Goal: Transaction & Acquisition: Purchase product/service

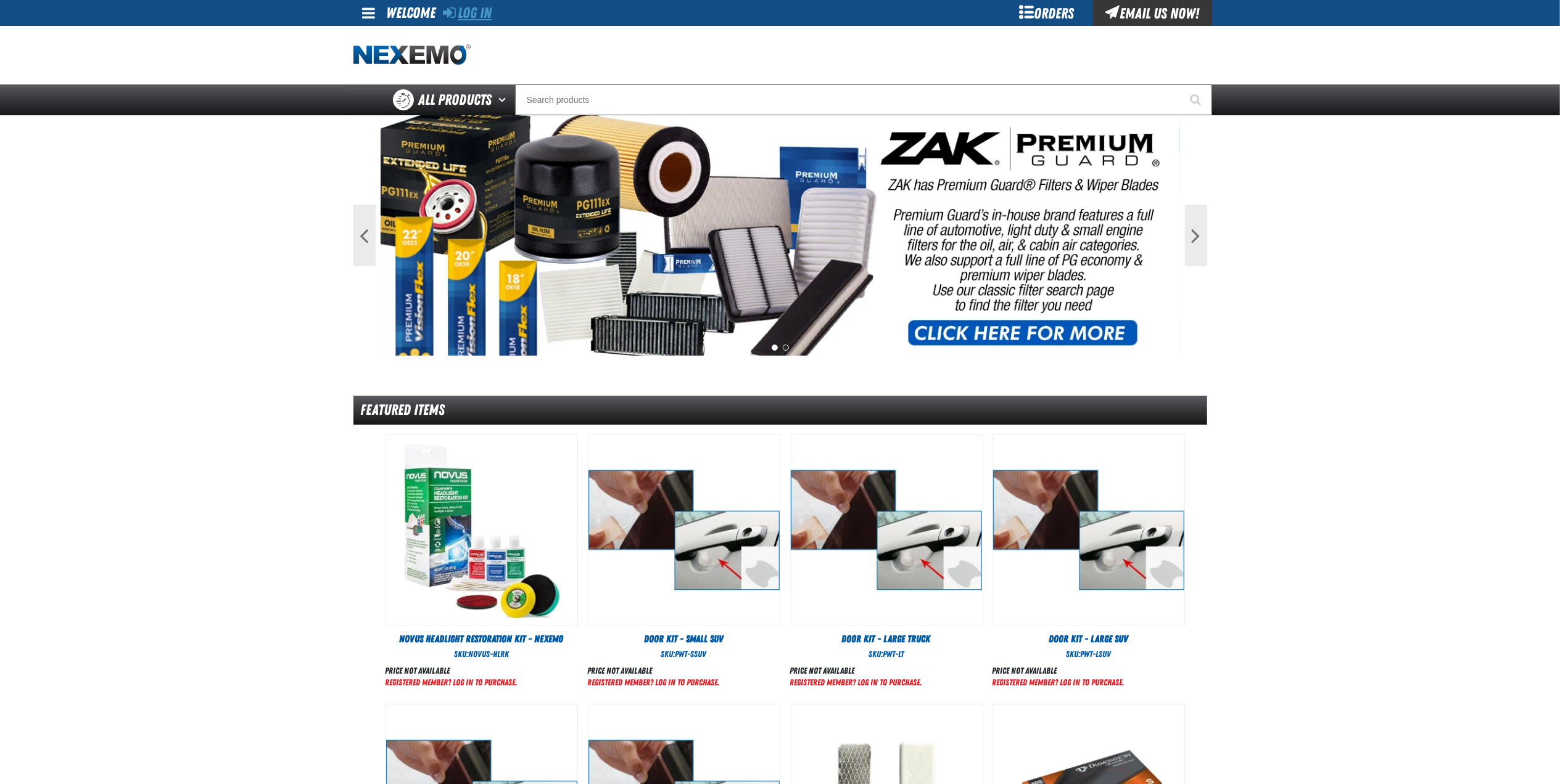
click at [489, 12] on link "Log In" at bounding box center [468, 12] width 49 height 17
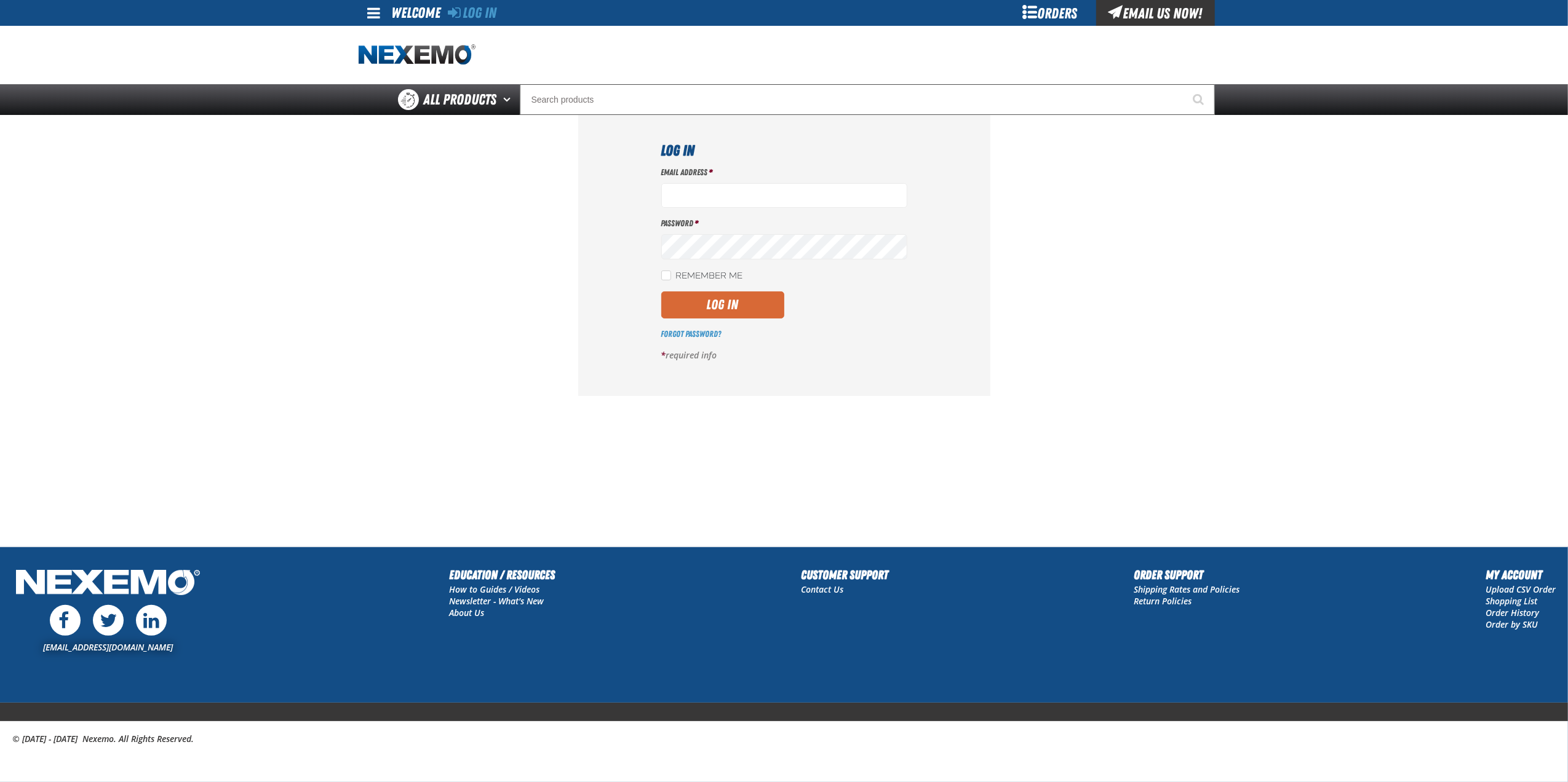
type input "[EMAIL_ADDRESS][DOMAIN_NAME]"
click at [746, 318] on button "Log In" at bounding box center [722, 305] width 123 height 27
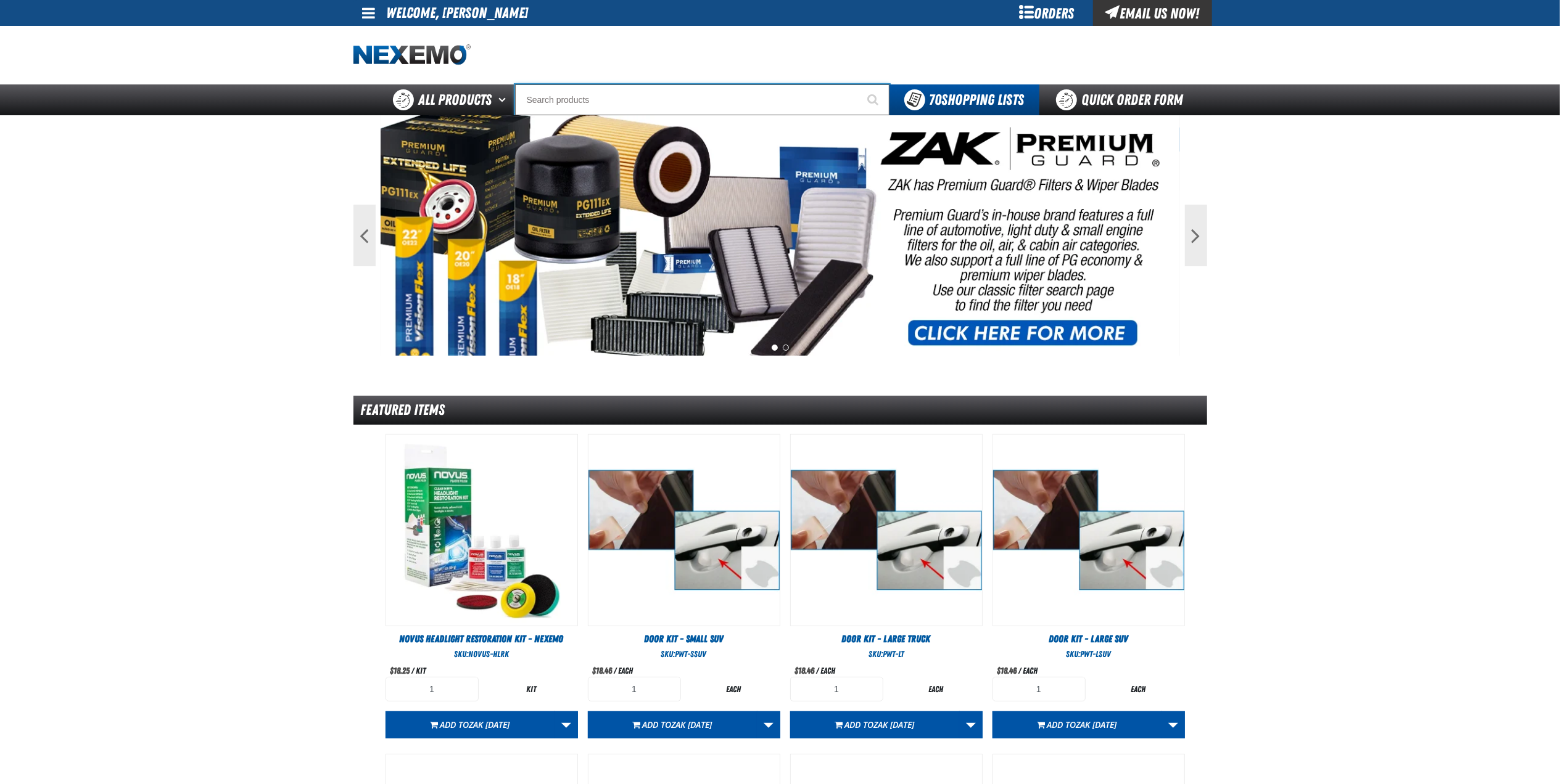
click at [586, 99] on input "Search" at bounding box center [702, 99] width 375 height 31
type input "p"
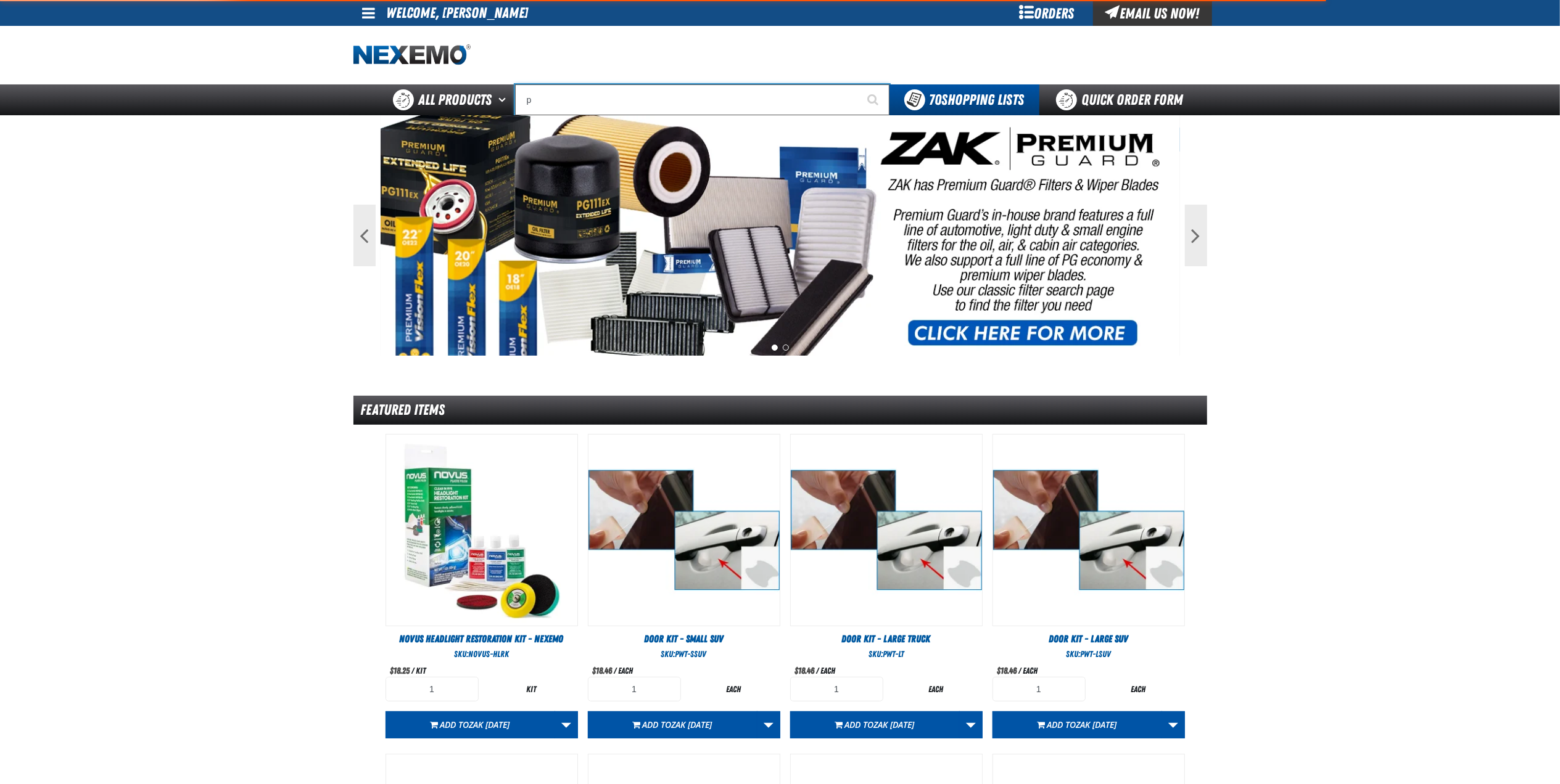
type input "perfect P Series 0.25-ounce Lead Wheel Weight"
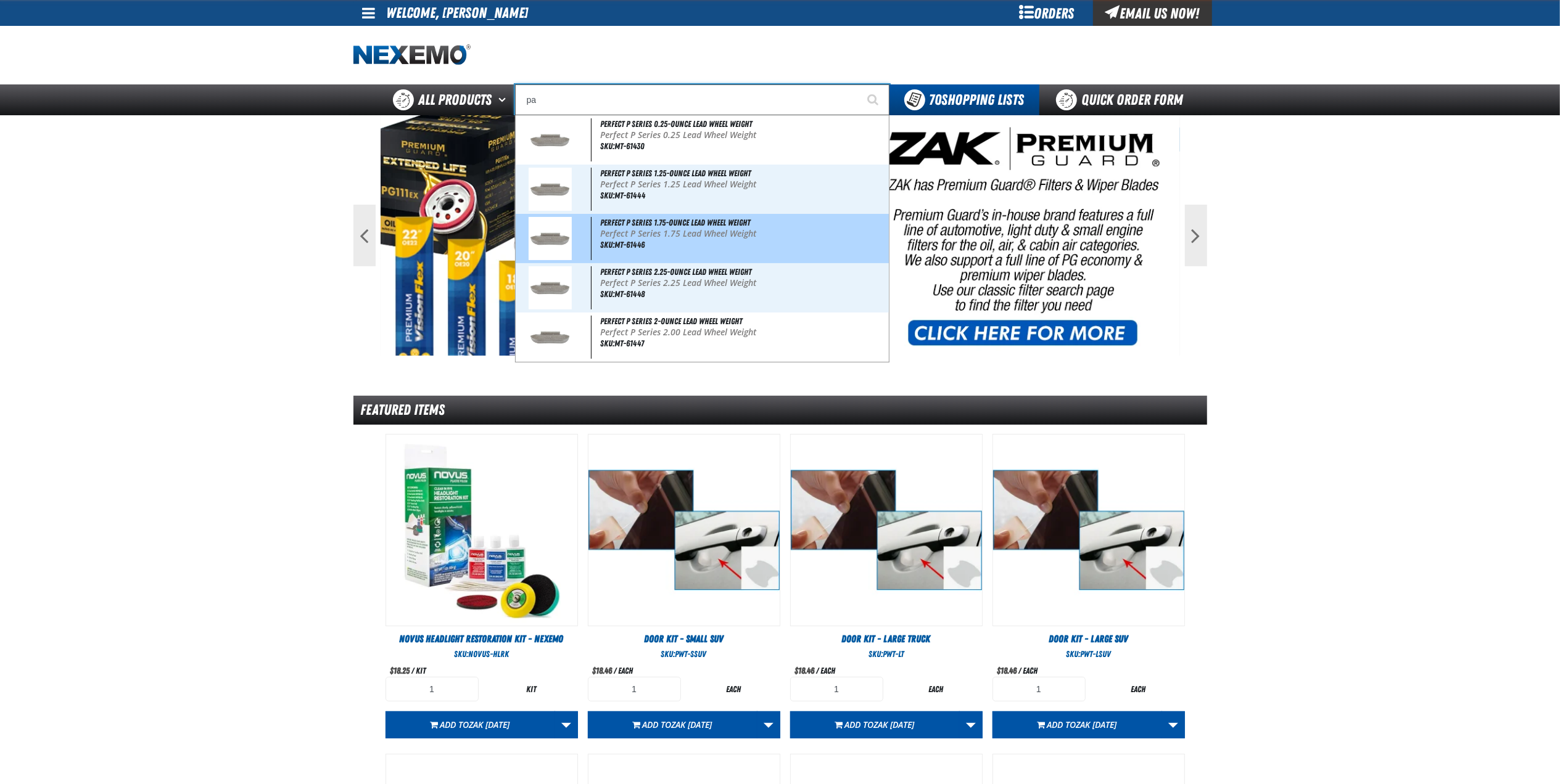
type input "pan"
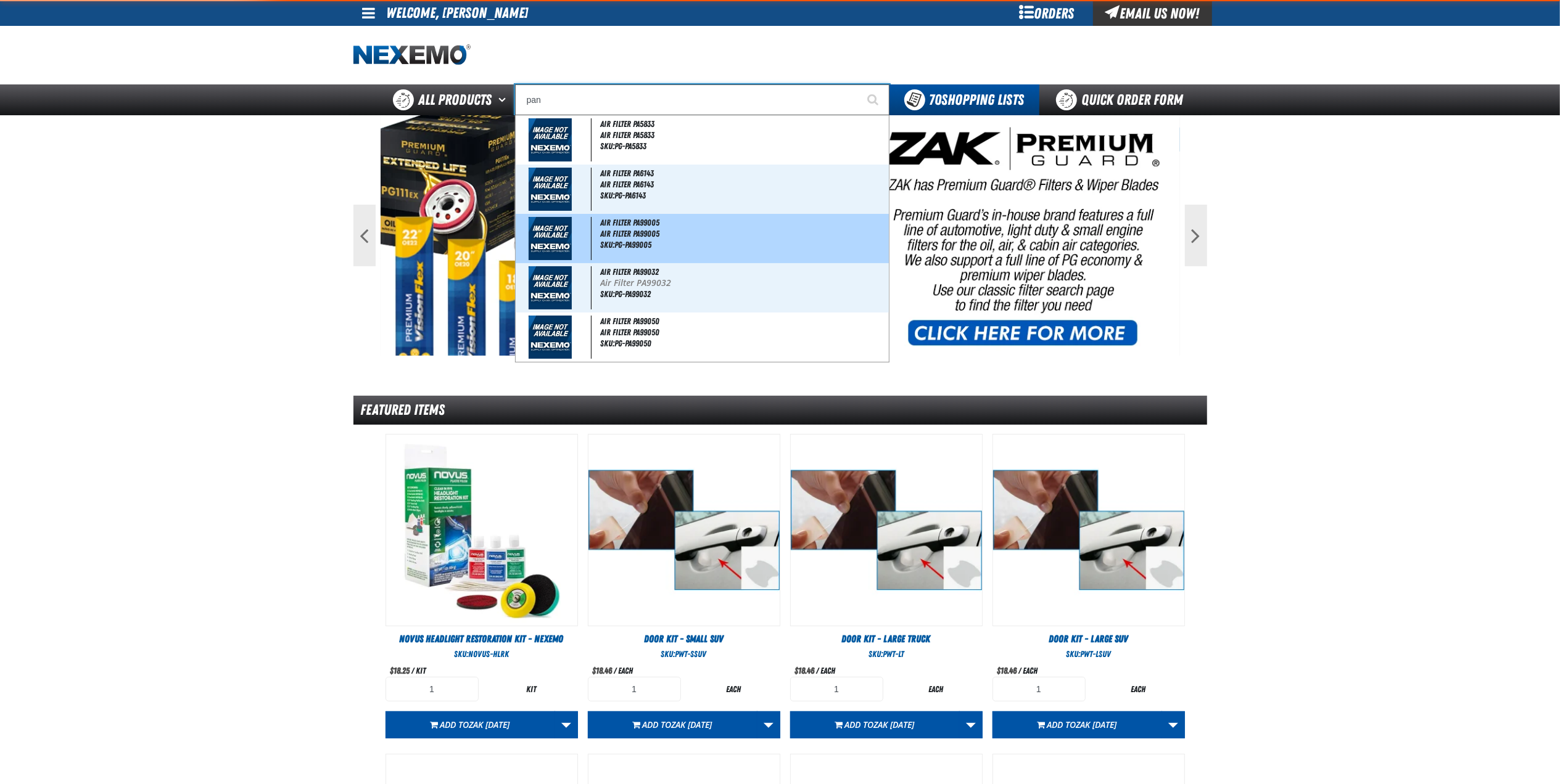
type input "pan Head Screw (100 per pack)"
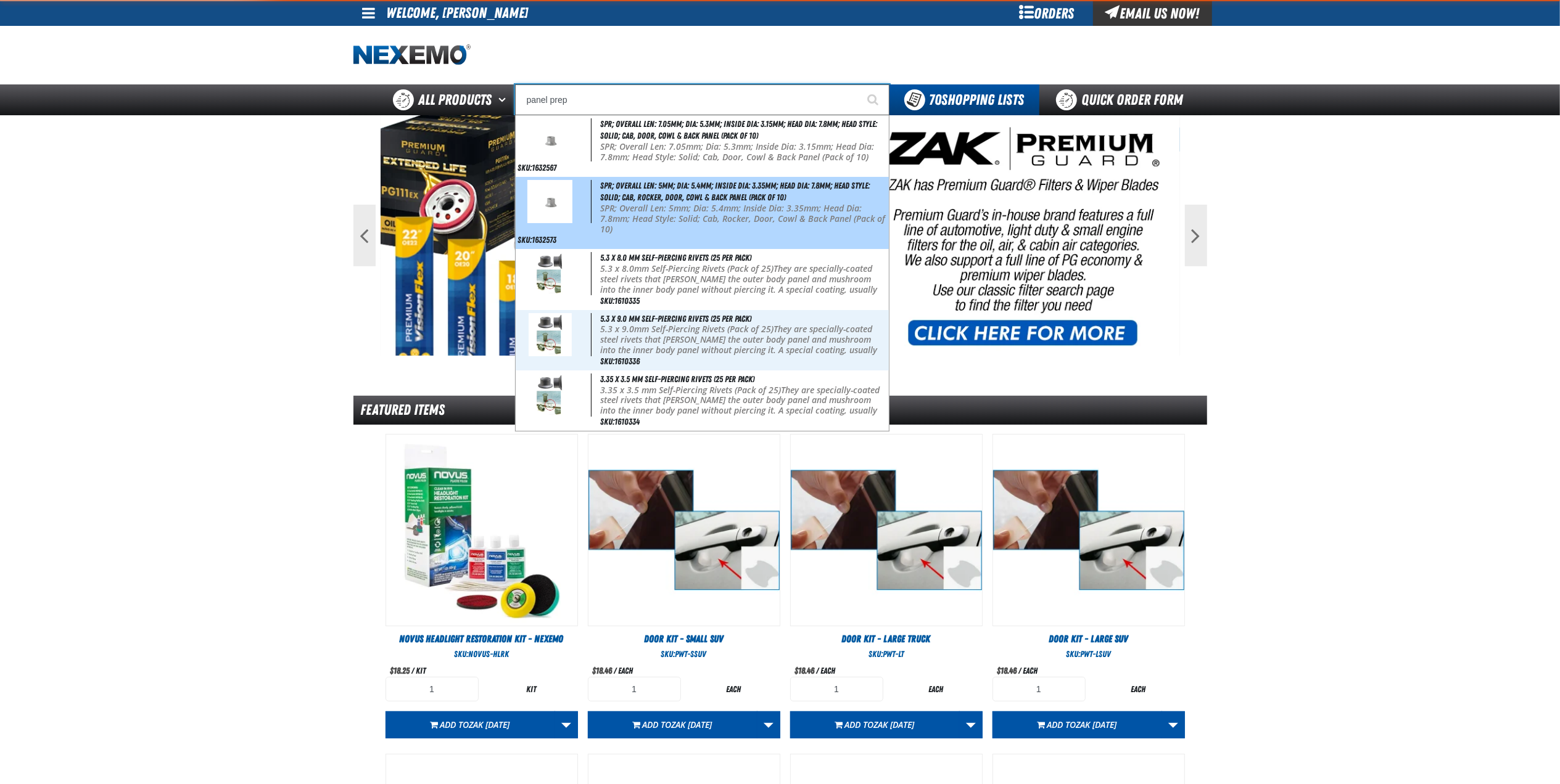
type input "SPR; Overall Len: 5mm; Dia: 5.4mm; Inside Dia: 3.35mm; Head Dia: 7.8mm; Head St…"
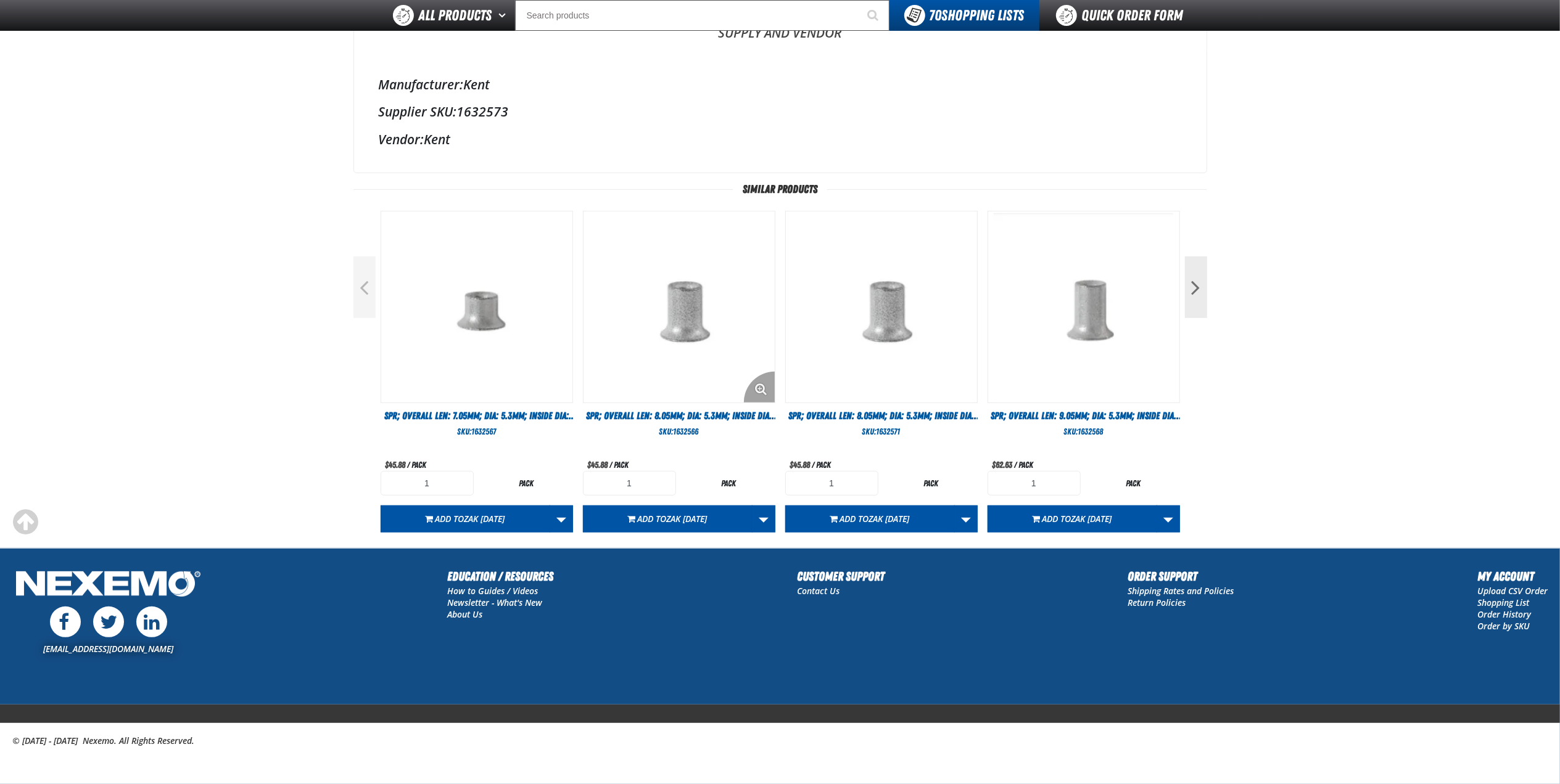
scroll to position [392, 0]
click at [1200, 291] on button "Next" at bounding box center [1196, 287] width 22 height 61
click at [1193, 294] on button "Next" at bounding box center [1196, 287] width 22 height 61
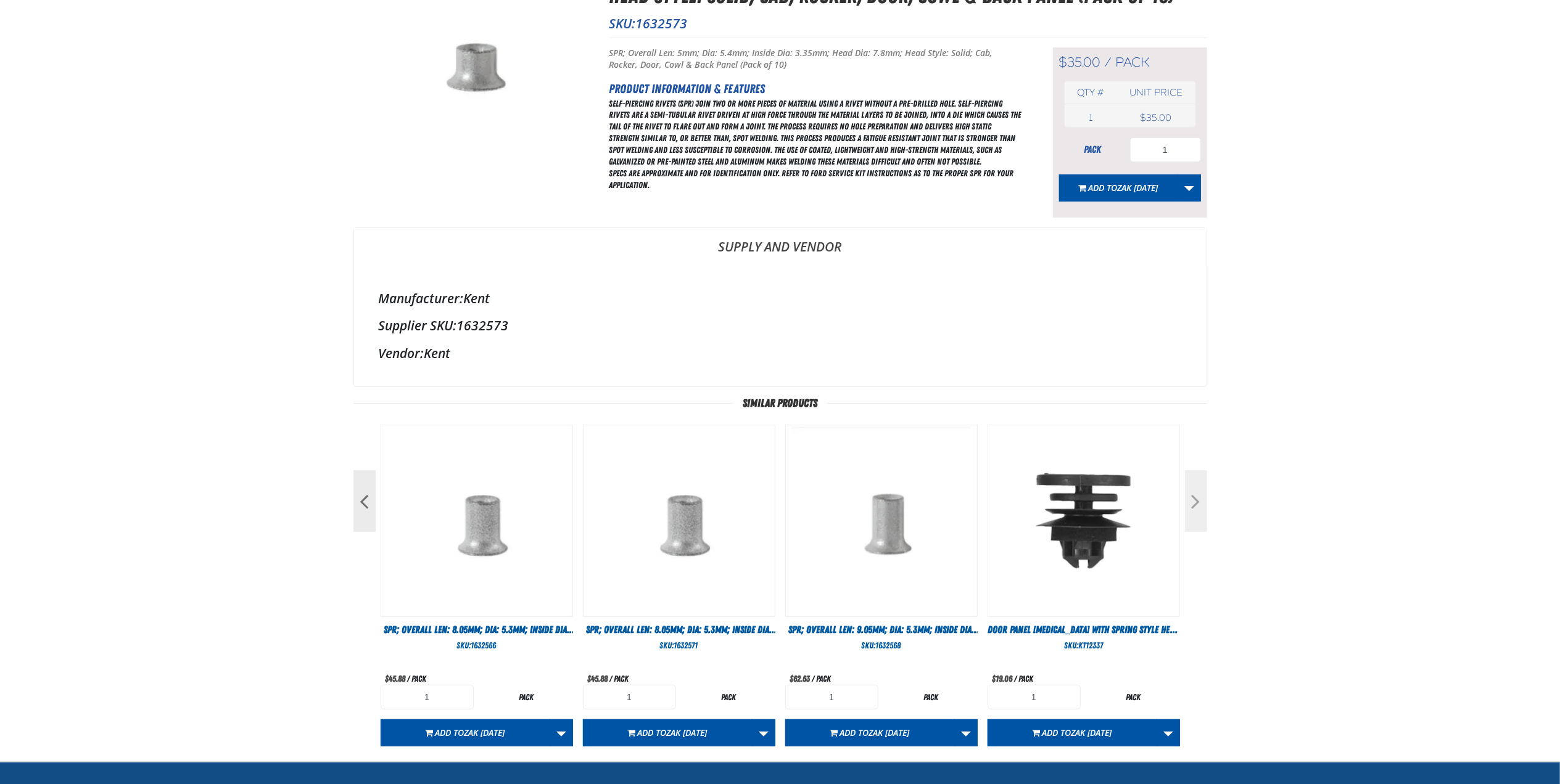
scroll to position [0, 0]
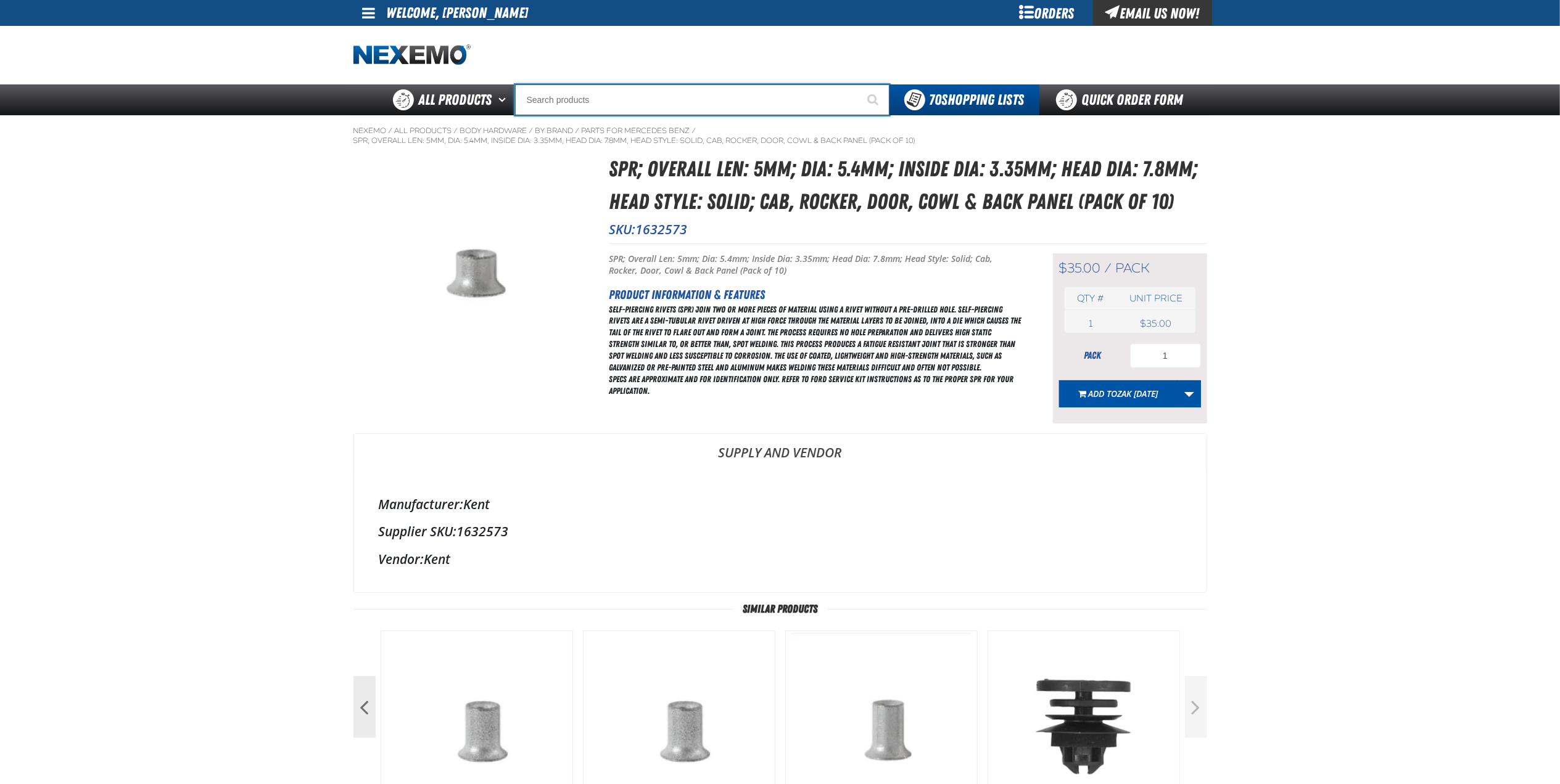
click at [617, 105] on input "Search" at bounding box center [702, 99] width 375 height 31
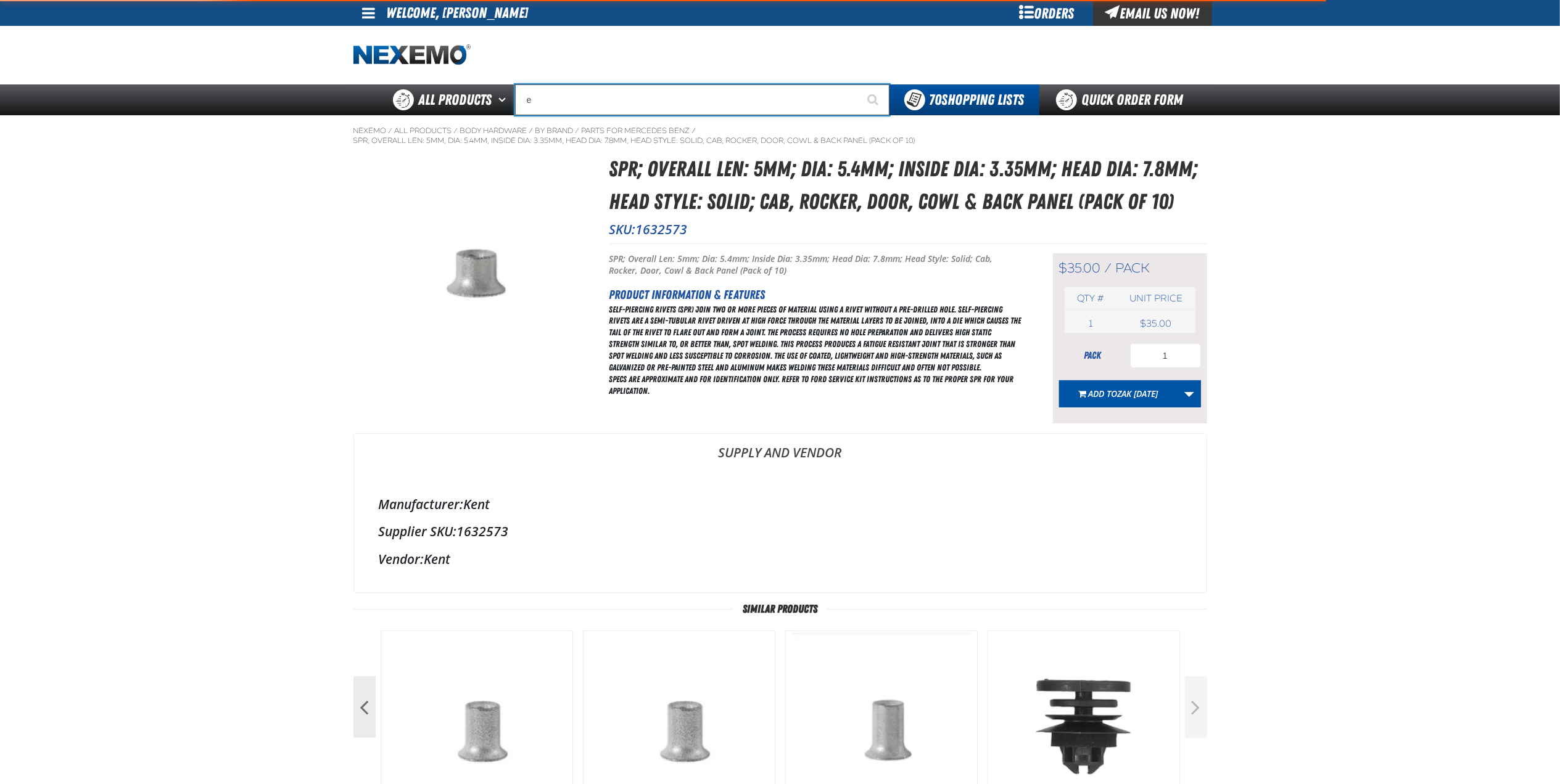
type input "ex"
type input "exCEL STRAIGHT POINT TWEEZERS"
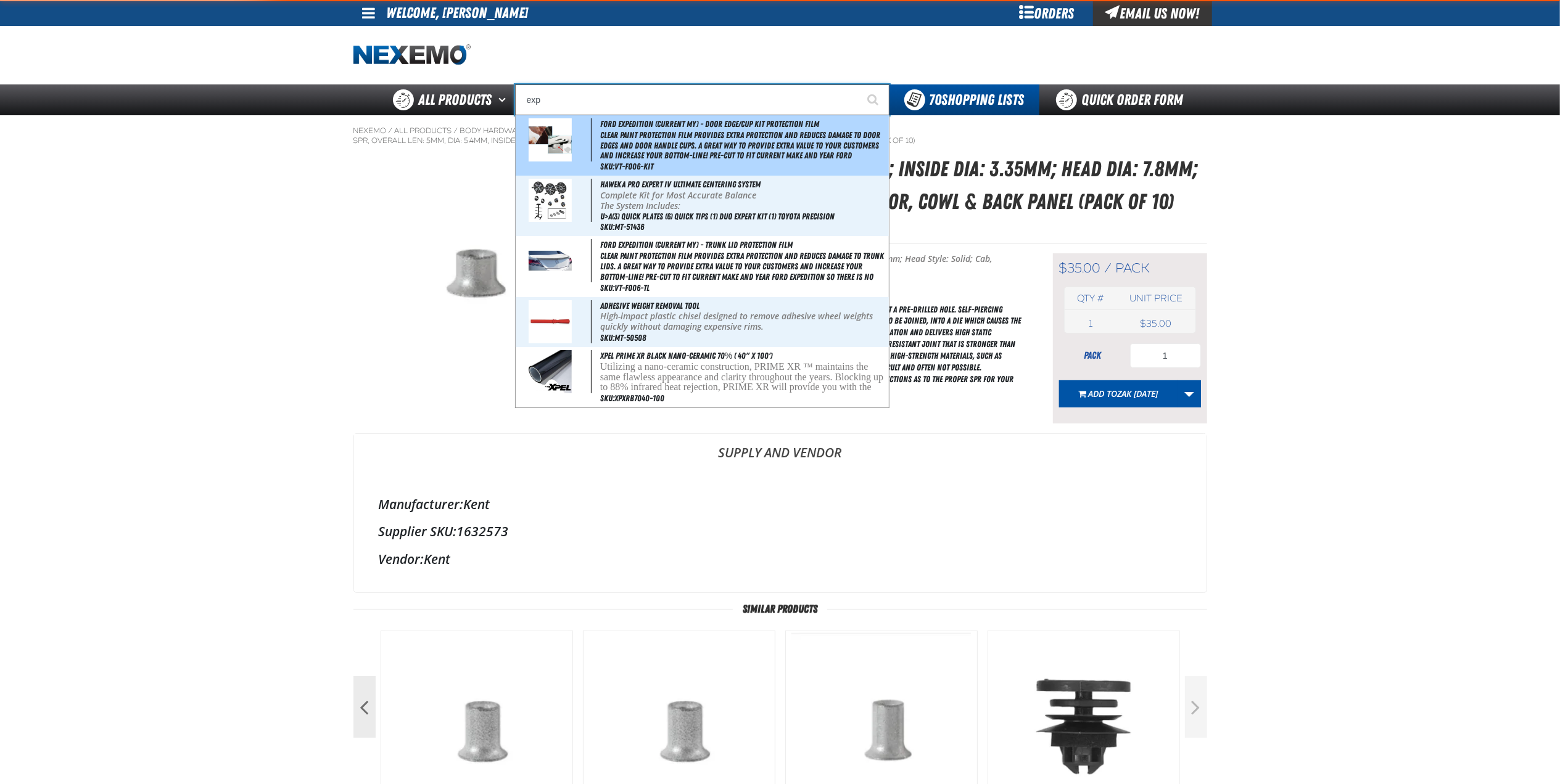
type input "ex"
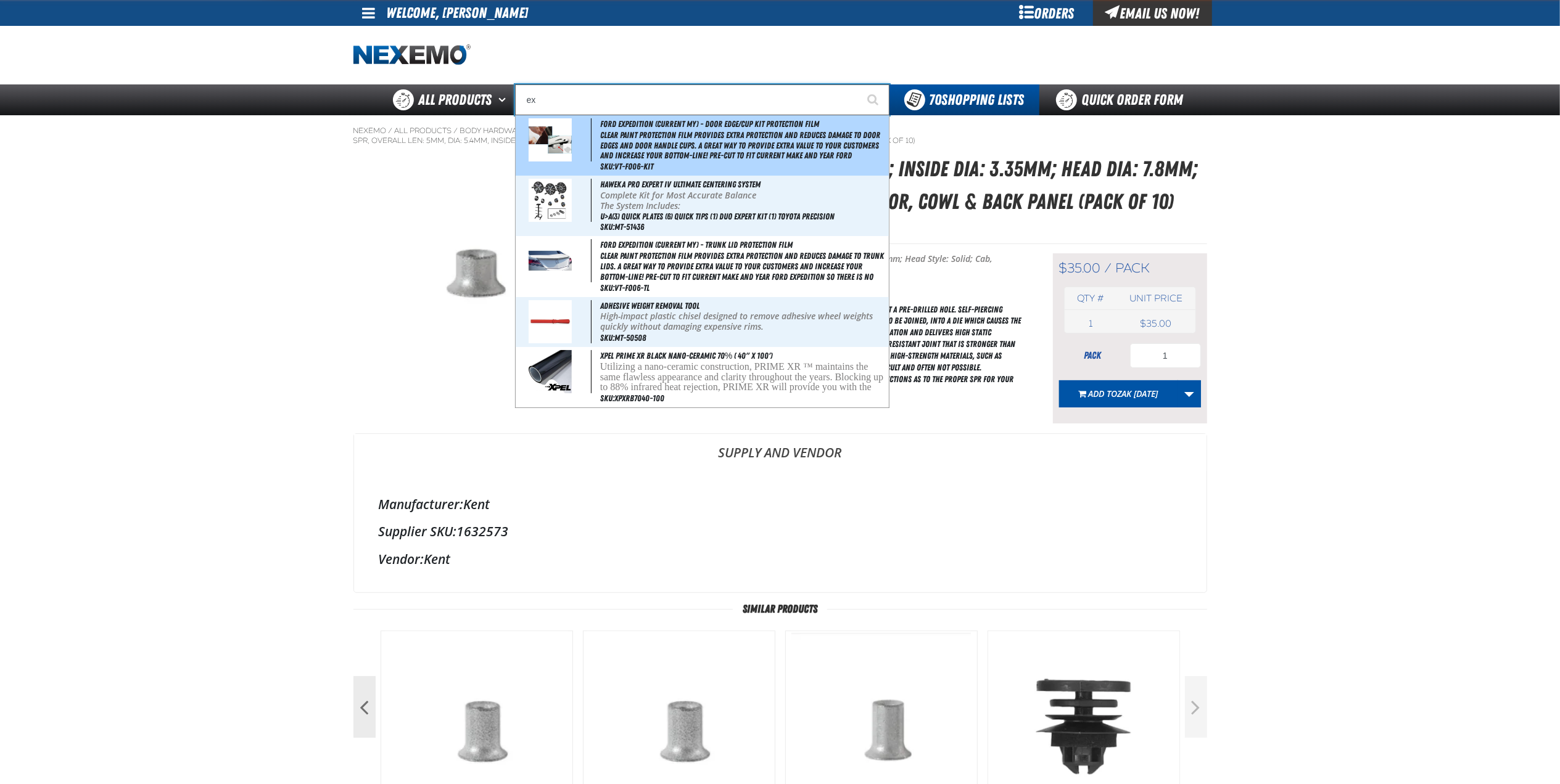
type input "exCEL STRAIGHT POINT TWEEZERS"
type input "e"
type input "eTEKT Low E Coating Detector - Single & Dual"
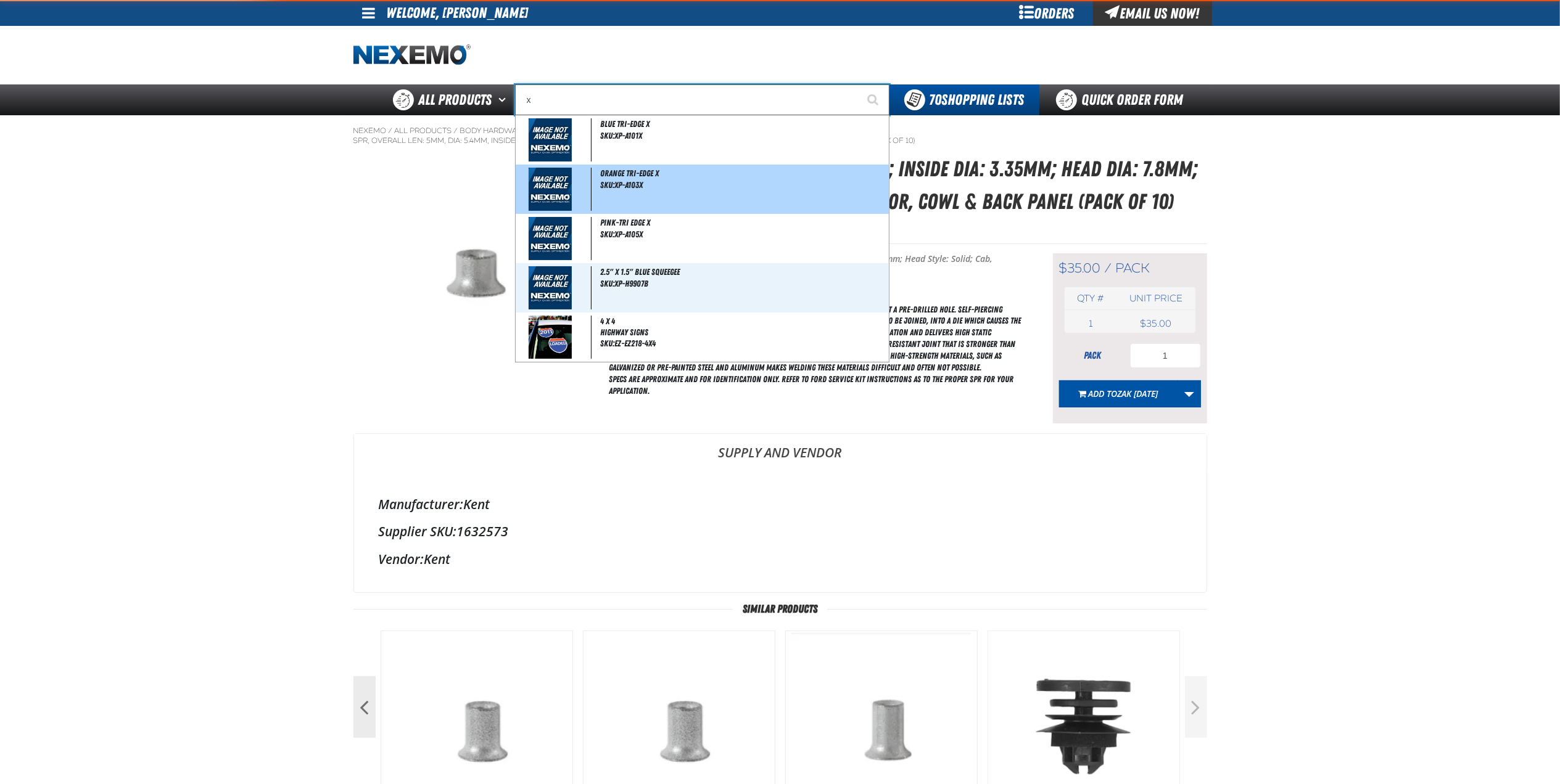
type input "xp"
type input "xpEL Wire Brush"
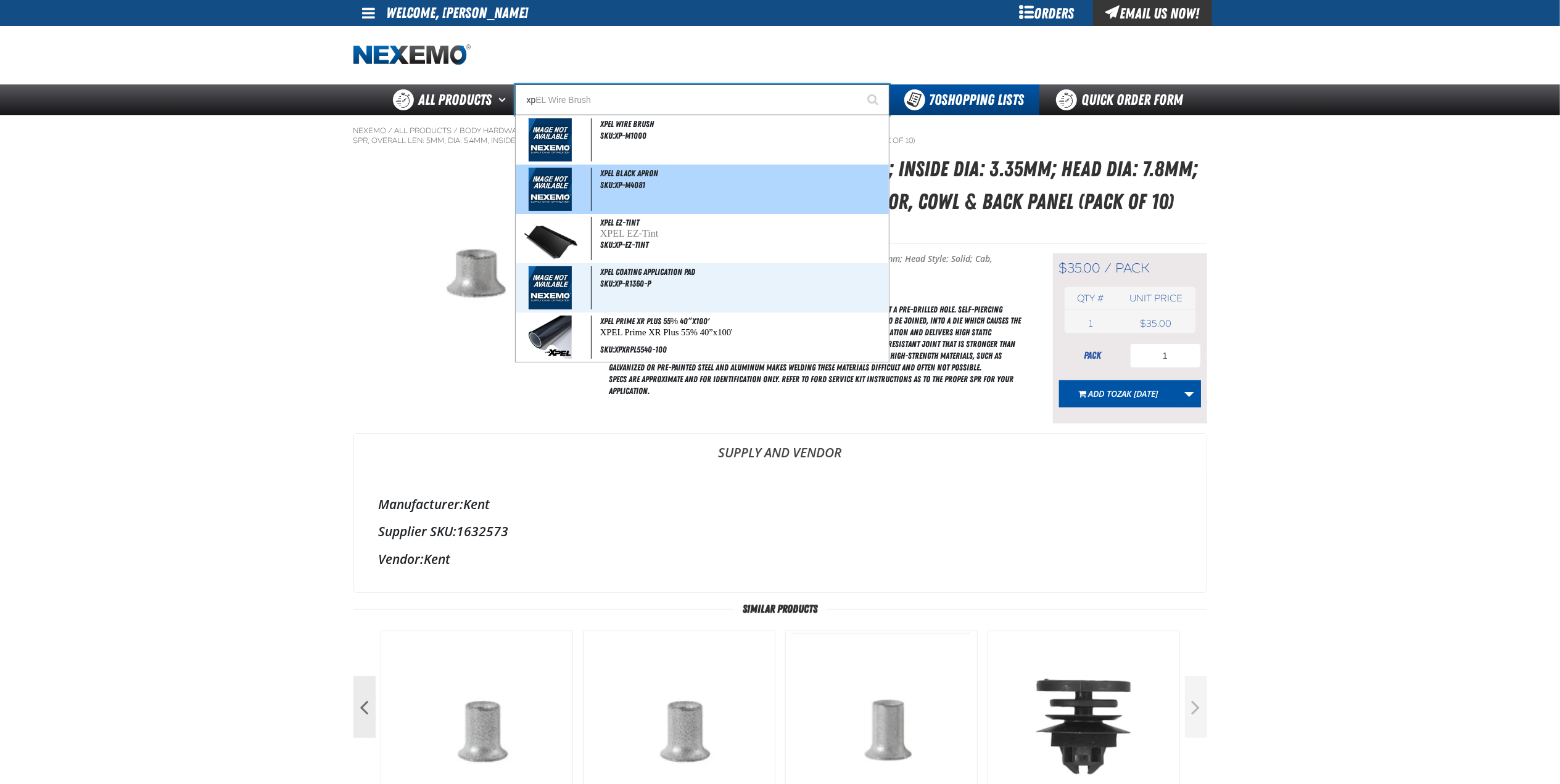
type input "xpe"
type input "xpeL EZ-Tint"
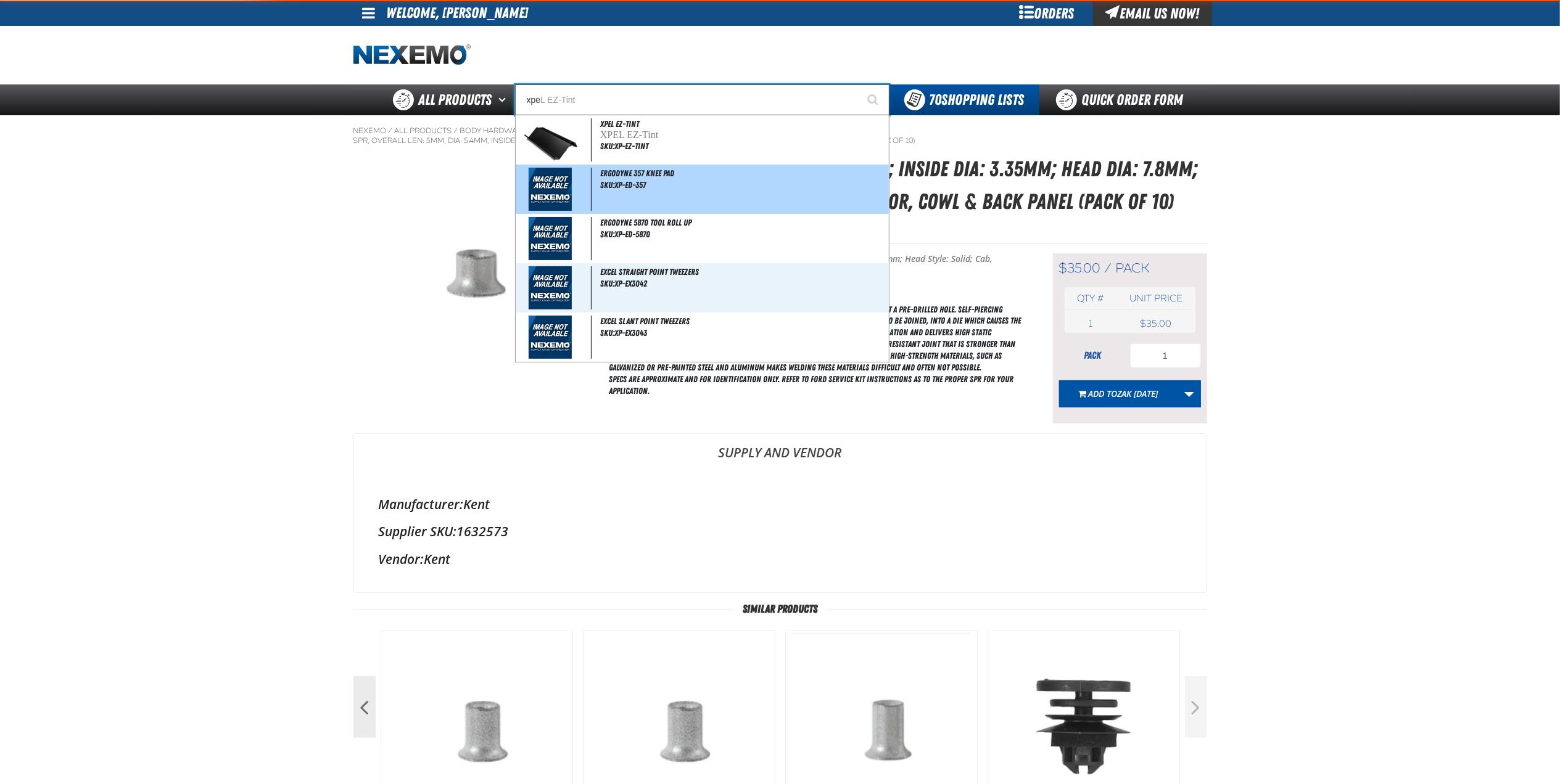
type input "xpel"
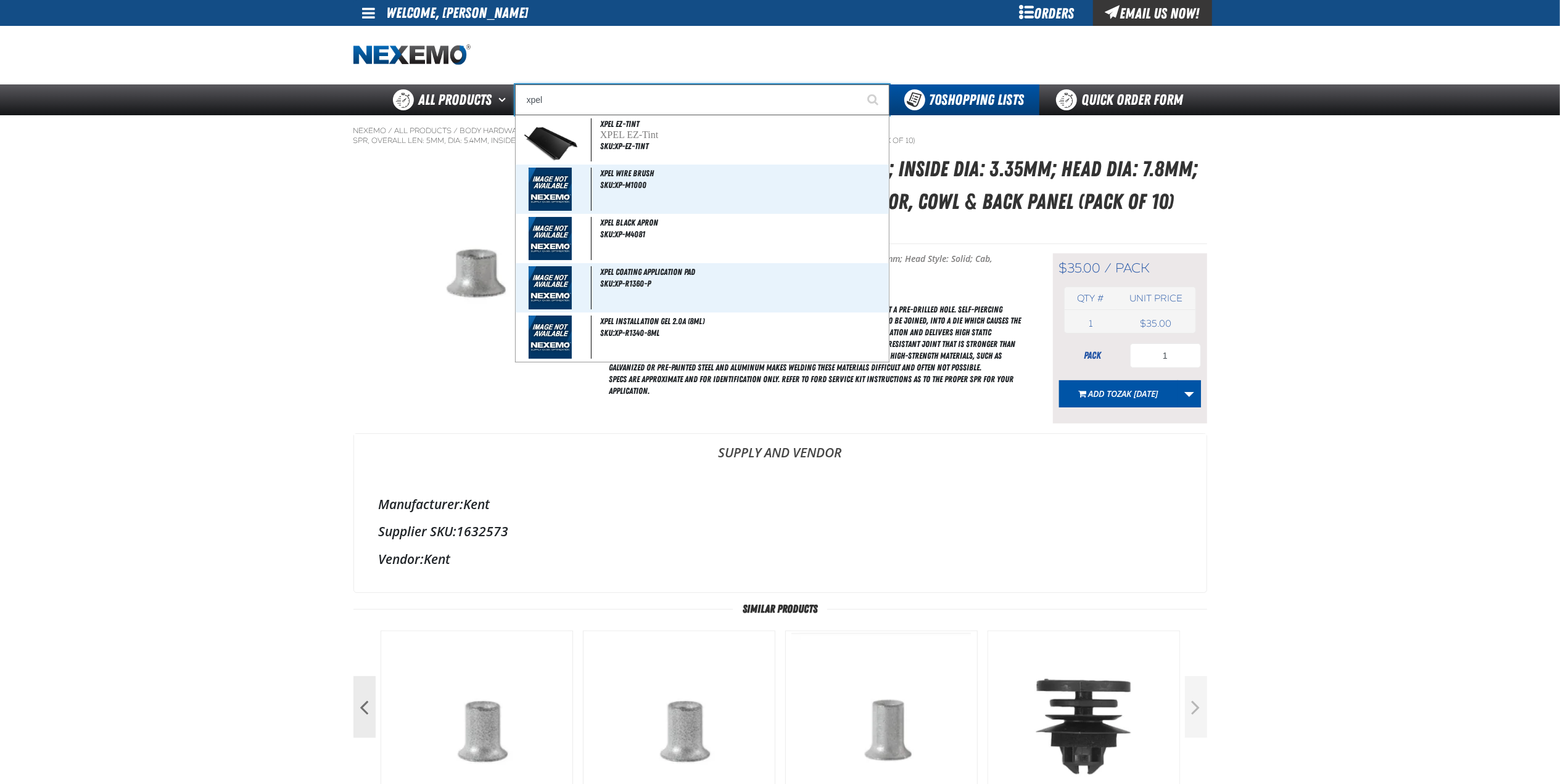
type input "xpel EZ-Tint"
type input "xpel"
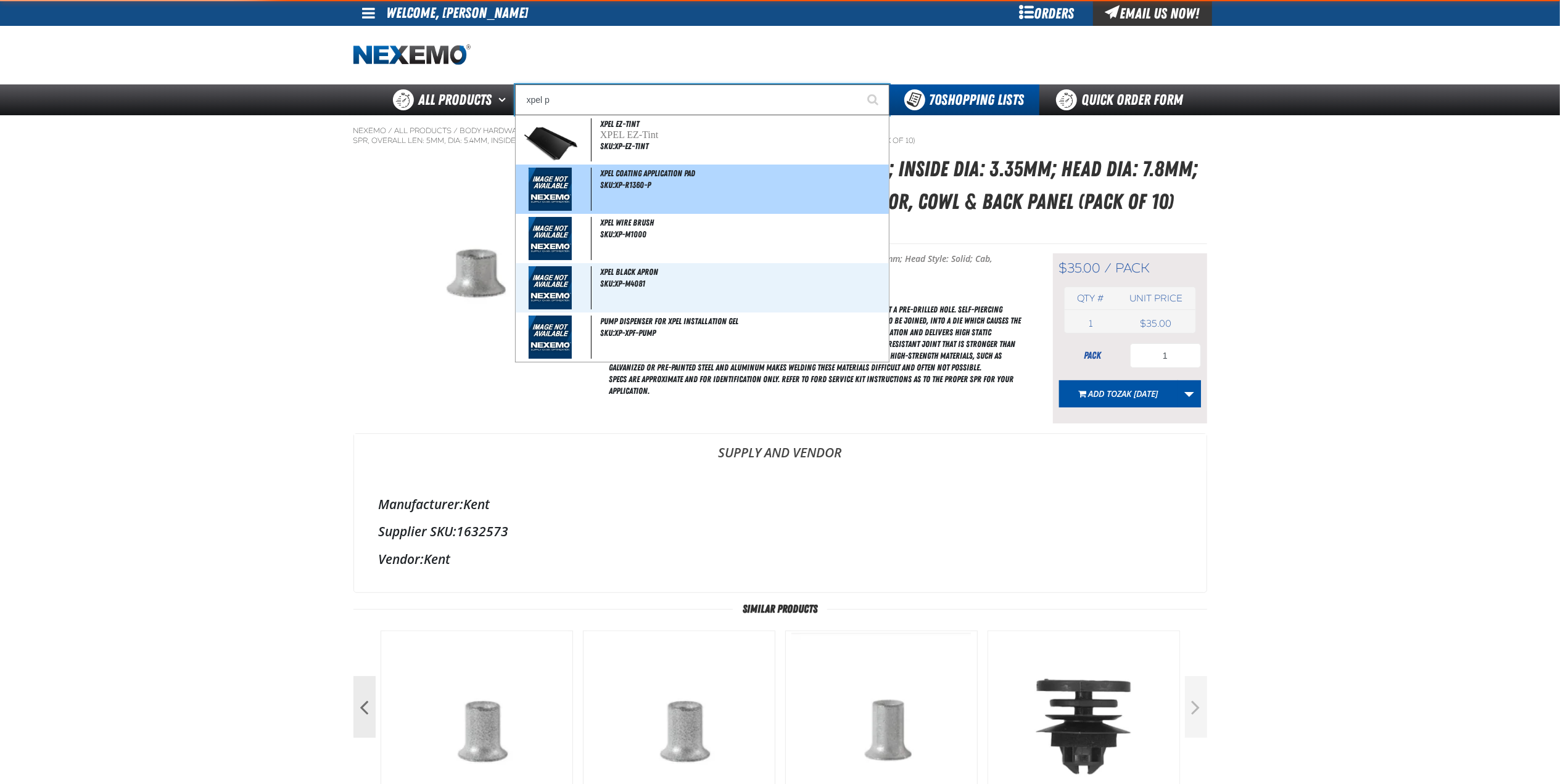
type input "xpel"
type input "xpel EZ-Tint"
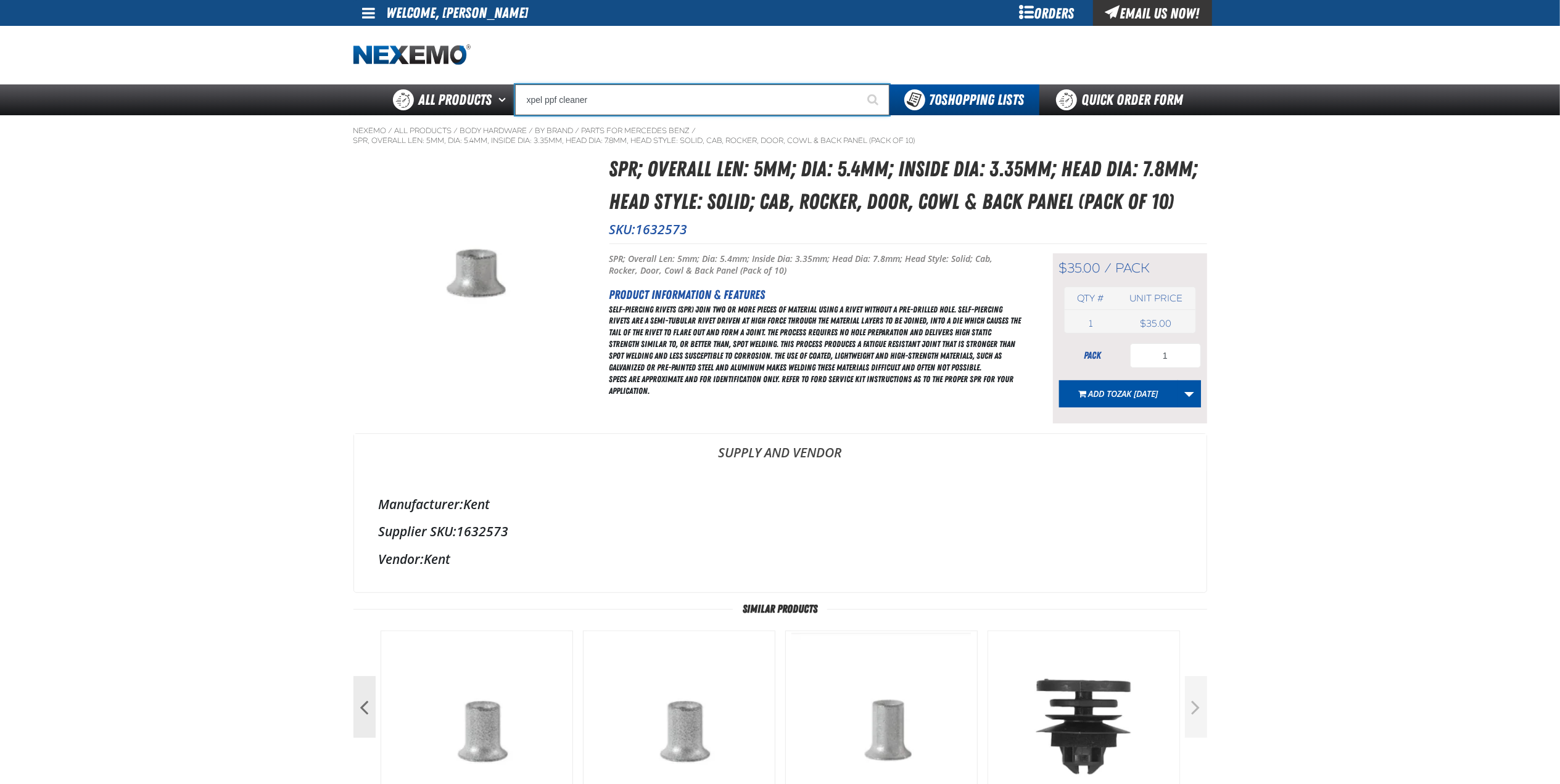
type input "xpel ppf cleaner"
click at [858, 84] on button "Start Searching" at bounding box center [874, 99] width 31 height 31
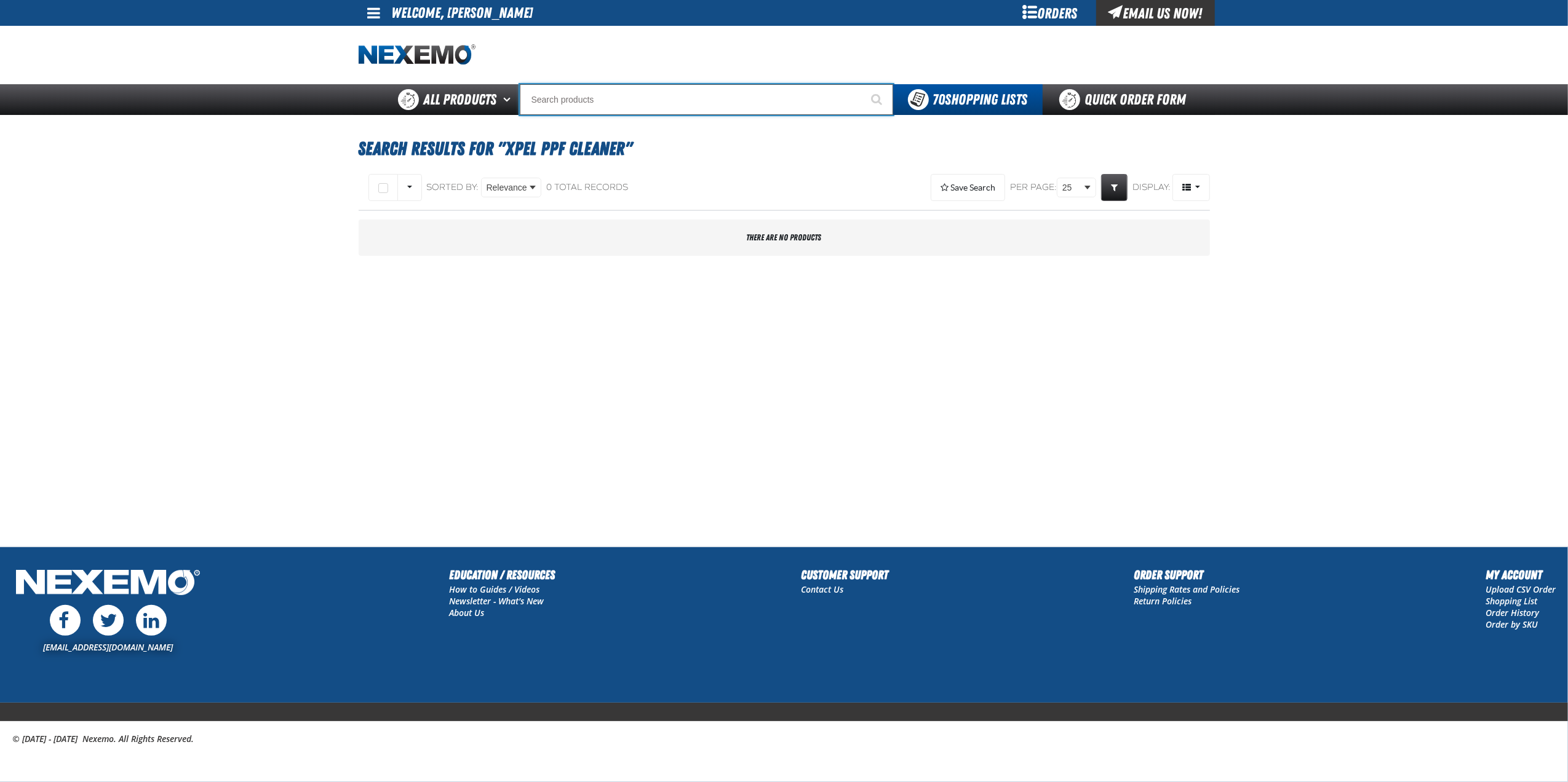
click at [620, 102] on input "Search" at bounding box center [706, 99] width 374 height 31
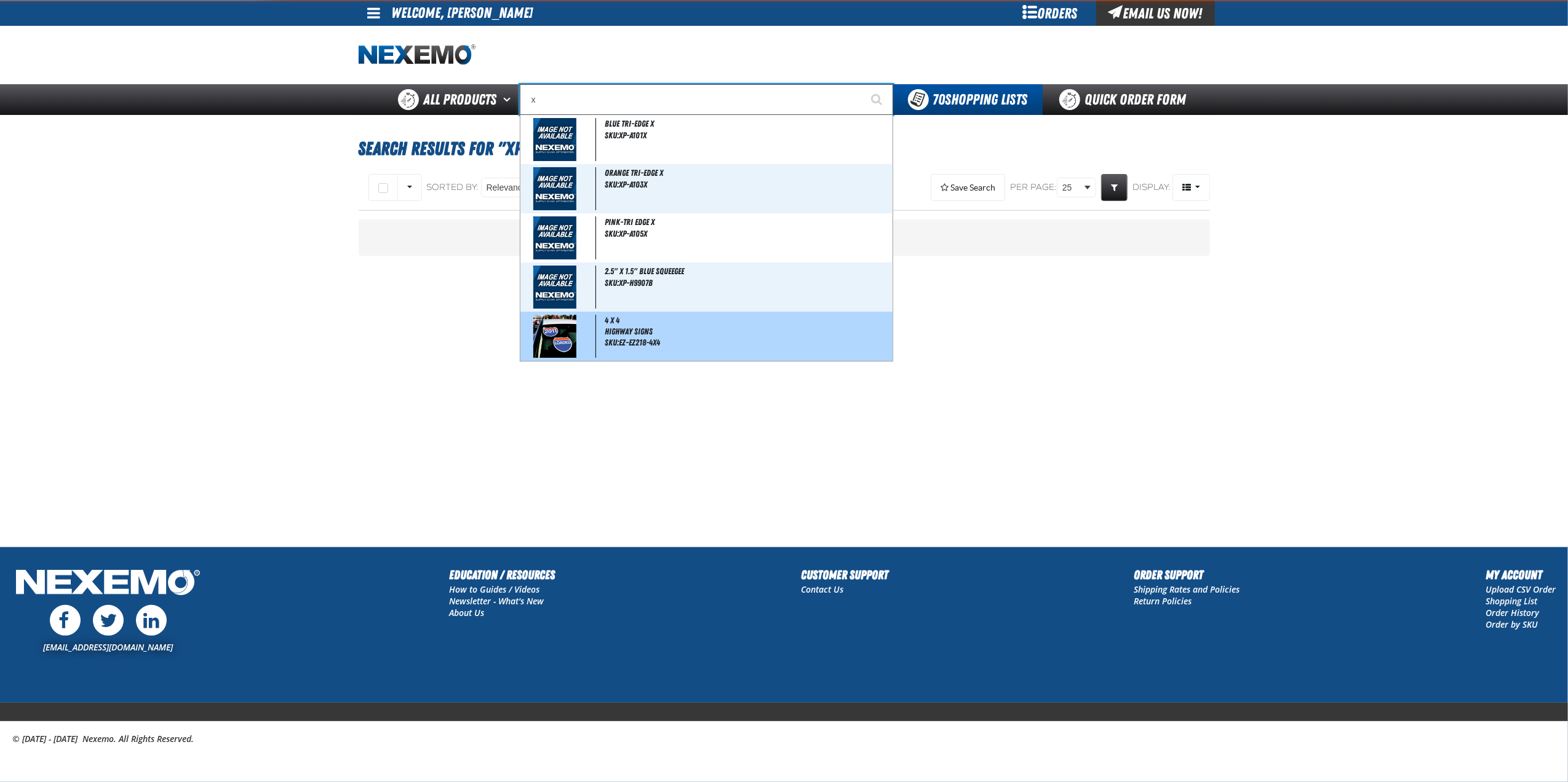
type input "xp"
type input "xpEL Wire Brush"
type input "xpe"
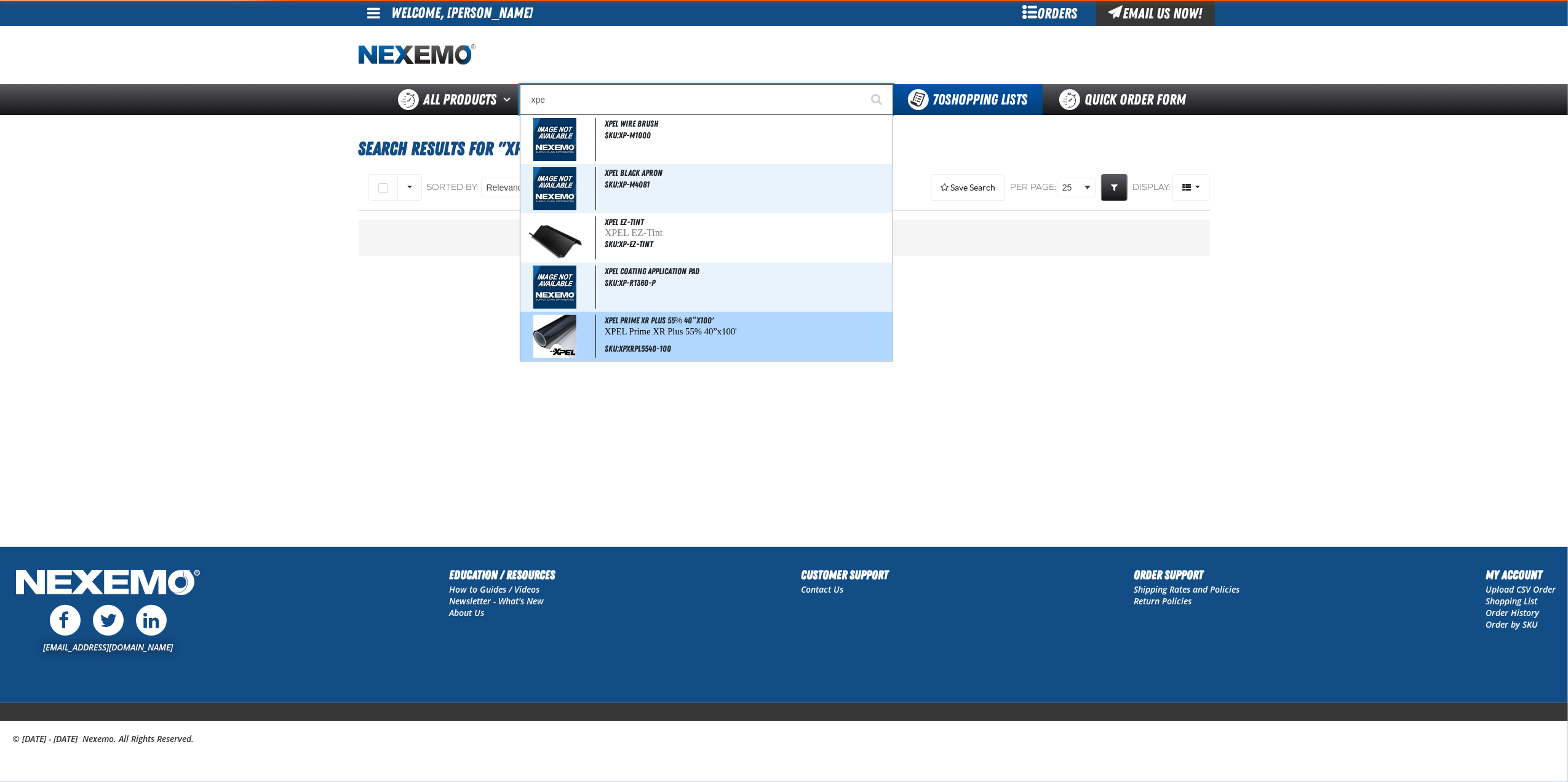
type input "xpeL EZ-Tint"
type input "xpel"
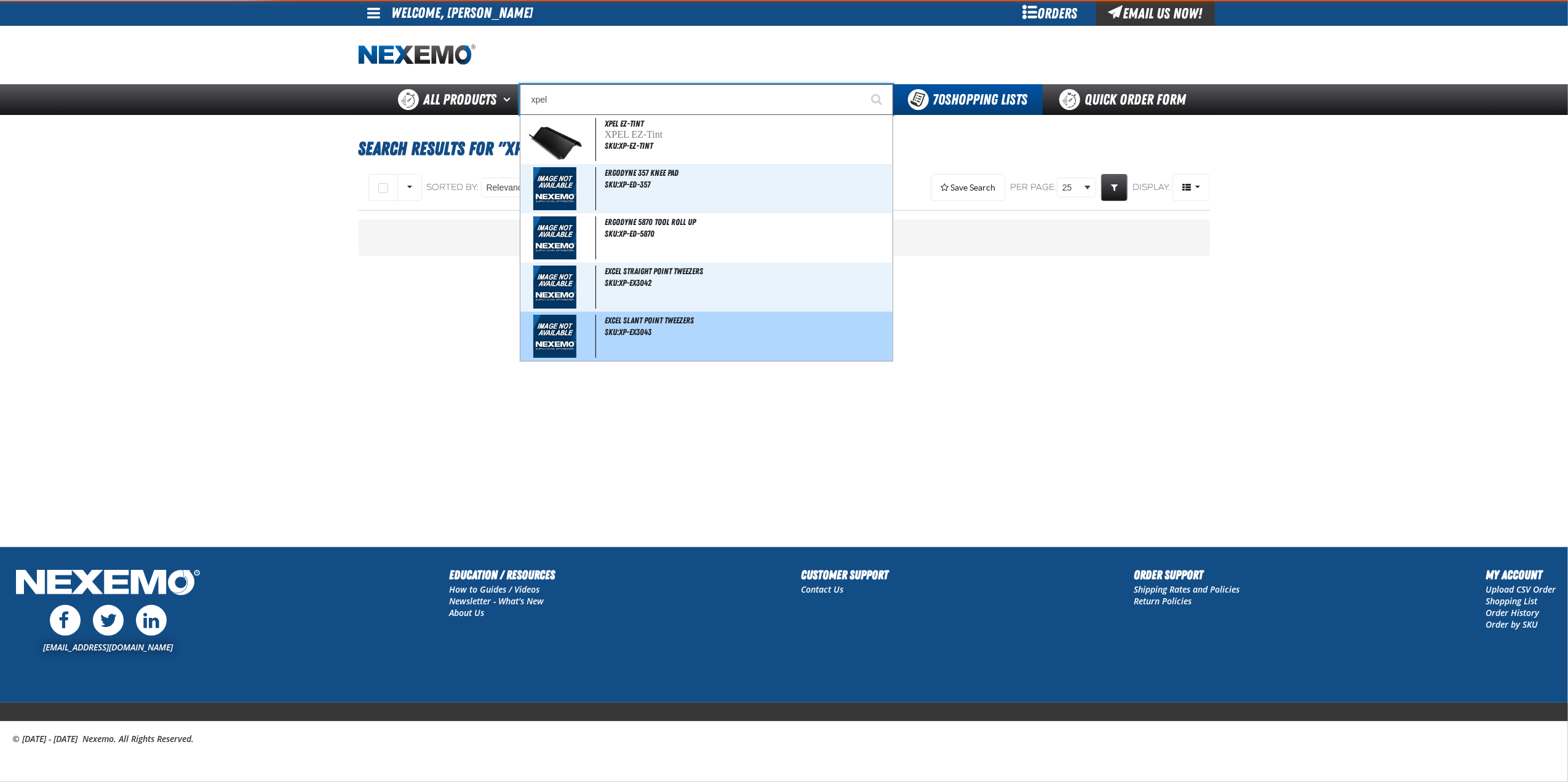
type input "xpel EZ-Tint"
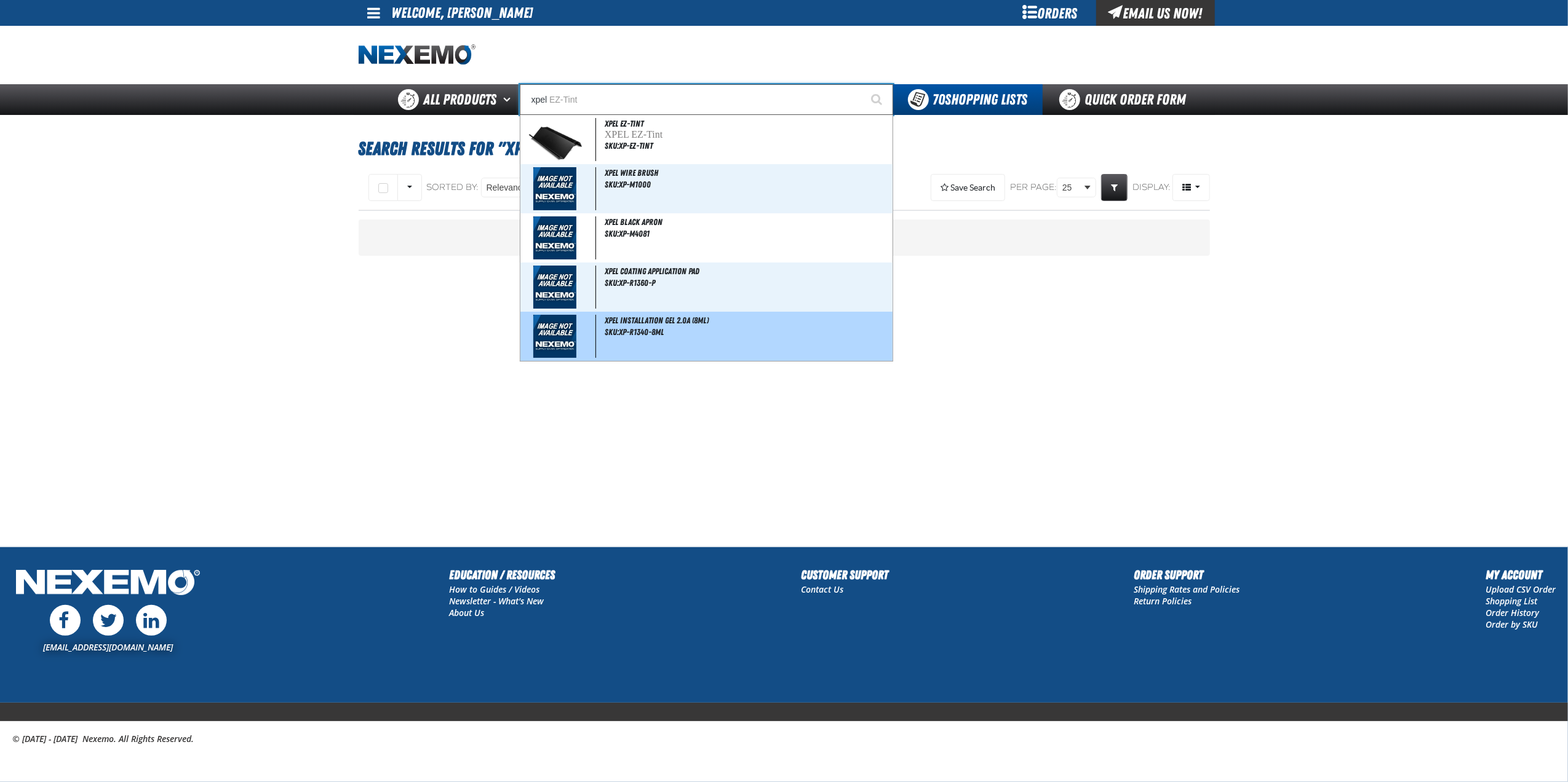
type input "xpel"
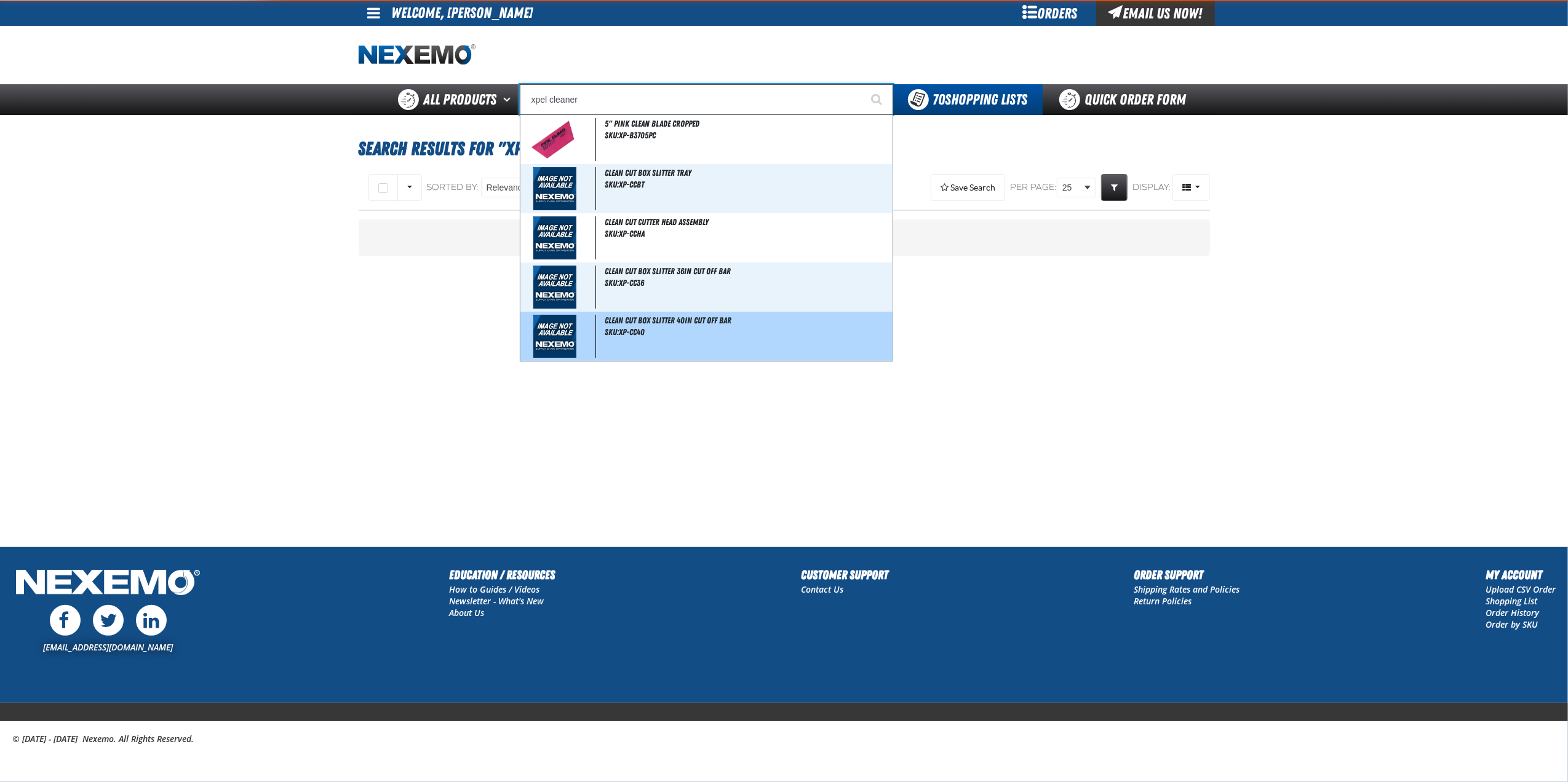
type input "xpel cleaner"
click at [862, 84] on button "Start Searching" at bounding box center [877, 99] width 31 height 31
